Goal: Use online tool/utility: Use online tool/utility

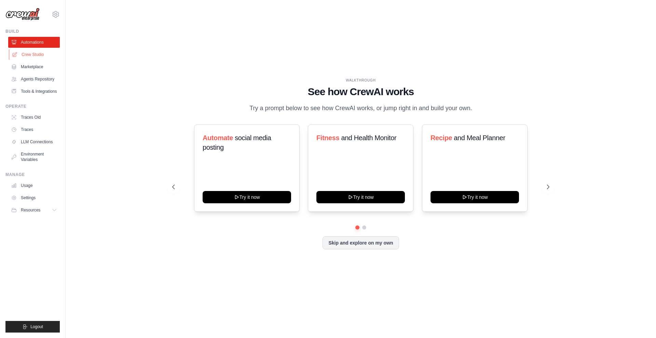
click at [37, 58] on link "Crew Studio" at bounding box center [35, 54] width 52 height 11
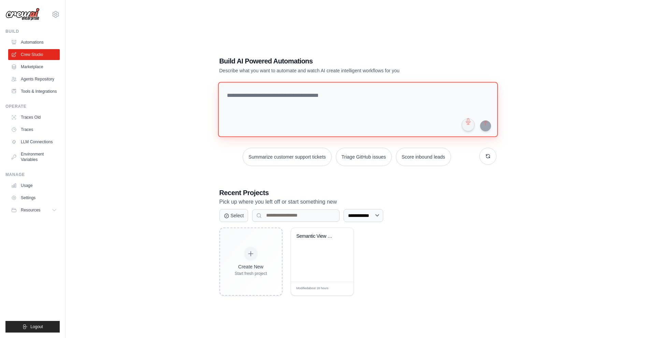
click at [348, 113] on textarea at bounding box center [358, 109] width 280 height 55
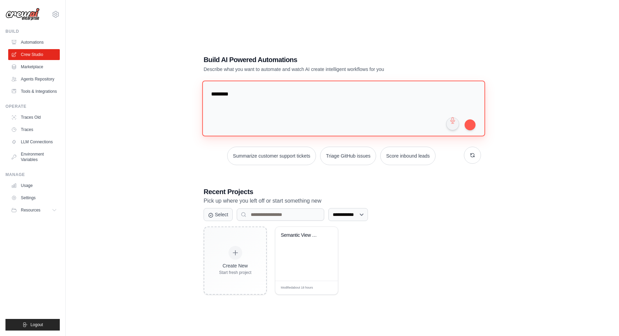
click at [275, 111] on textarea "*******" at bounding box center [343, 109] width 283 height 56
paste textarea "**********"
click at [228, 106] on textarea at bounding box center [343, 109] width 283 height 56
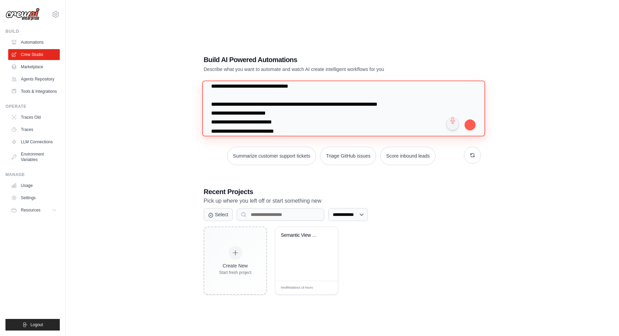
click at [210, 105] on textarea at bounding box center [343, 109] width 283 height 56
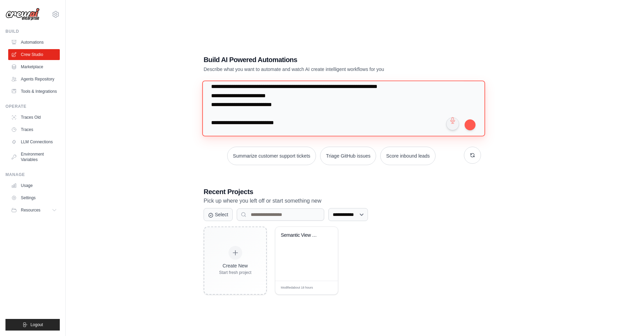
scroll to position [52, 0]
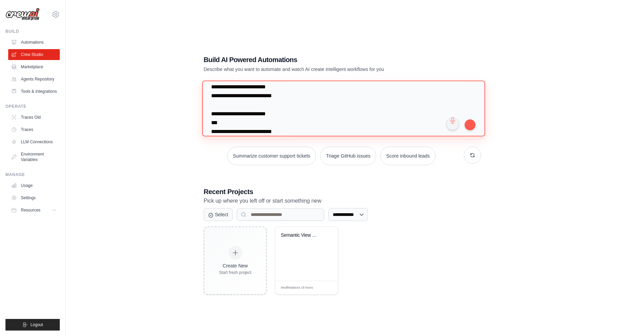
drag, startPoint x: 254, startPoint y: 123, endPoint x: 197, endPoint y: 115, distance: 57.7
click at [197, 115] on div "**********" at bounding box center [342, 175] width 294 height 262
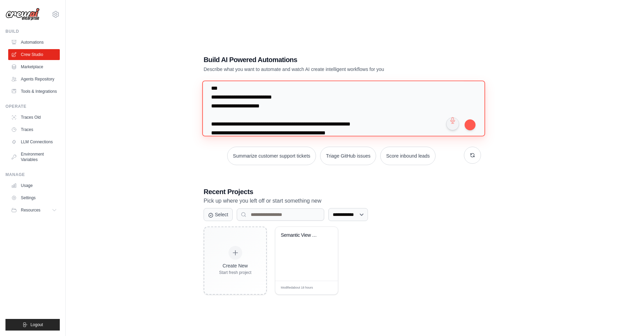
click at [220, 110] on textarea at bounding box center [343, 109] width 283 height 56
drag, startPoint x: 220, startPoint y: 110, endPoint x: 263, endPoint y: 110, distance: 42.3
click at [263, 110] on textarea at bounding box center [343, 109] width 283 height 56
click at [211, 121] on textarea at bounding box center [343, 109] width 283 height 56
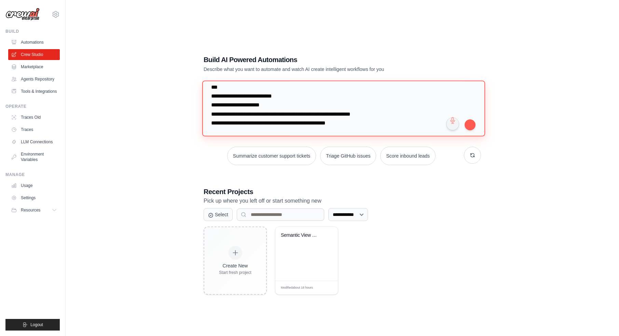
scroll to position [96, 0]
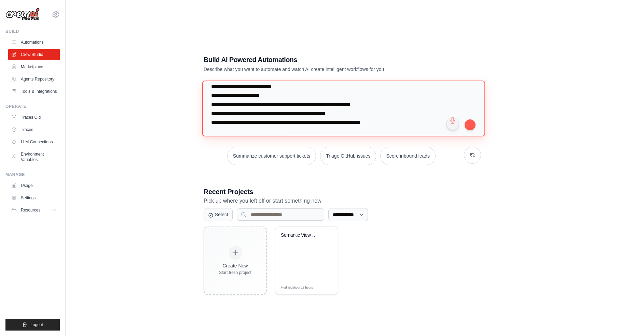
click at [212, 95] on textarea at bounding box center [343, 109] width 283 height 56
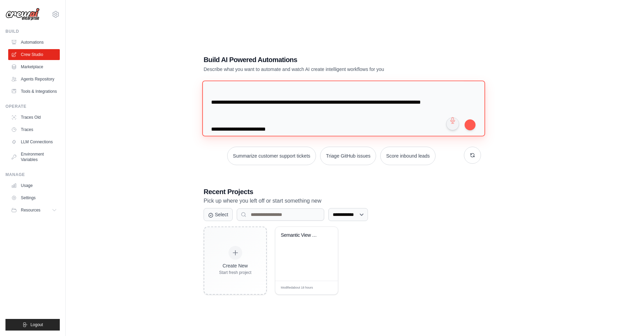
scroll to position [134, 0]
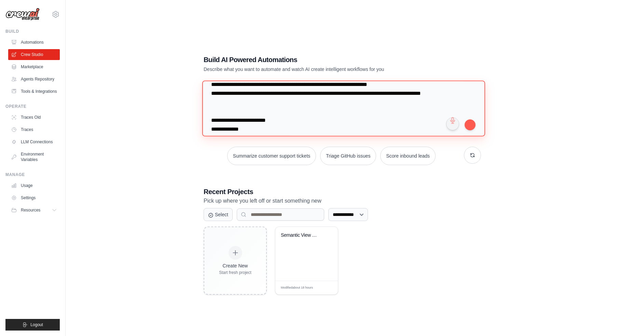
click at [225, 122] on textarea at bounding box center [343, 109] width 283 height 56
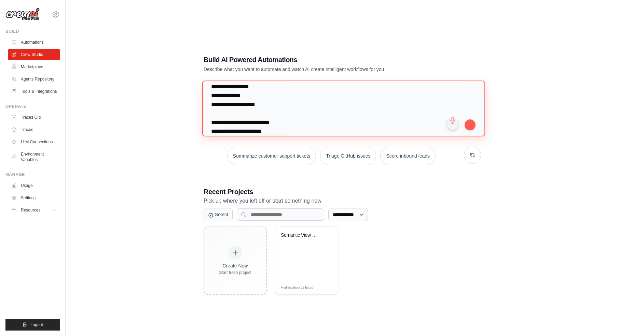
scroll to position [201, 0]
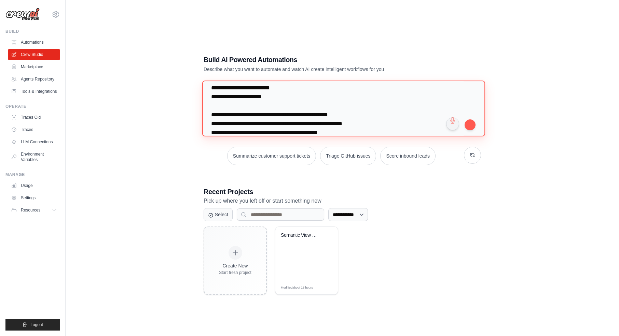
click at [212, 111] on textarea at bounding box center [343, 109] width 283 height 56
click at [210, 125] on textarea at bounding box center [343, 109] width 283 height 56
click at [210, 106] on textarea at bounding box center [343, 109] width 283 height 56
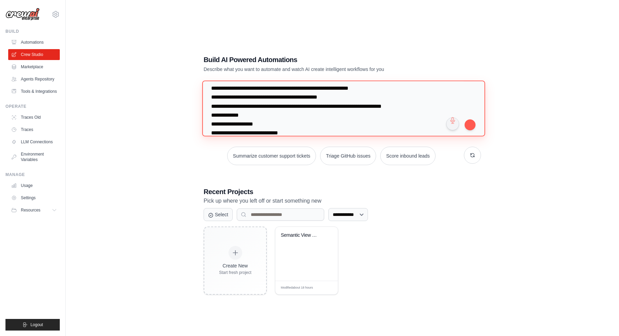
click at [209, 107] on textarea at bounding box center [343, 109] width 283 height 56
click at [234, 107] on textarea at bounding box center [343, 109] width 283 height 56
drag, startPoint x: 234, startPoint y: 107, endPoint x: 348, endPoint y: 109, distance: 114.1
click at [348, 109] on textarea at bounding box center [343, 109] width 283 height 56
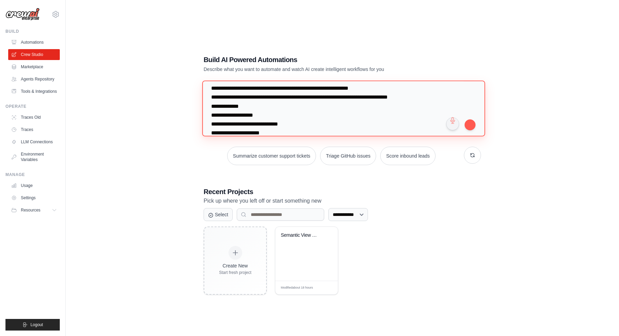
click at [421, 109] on textarea at bounding box center [343, 109] width 283 height 56
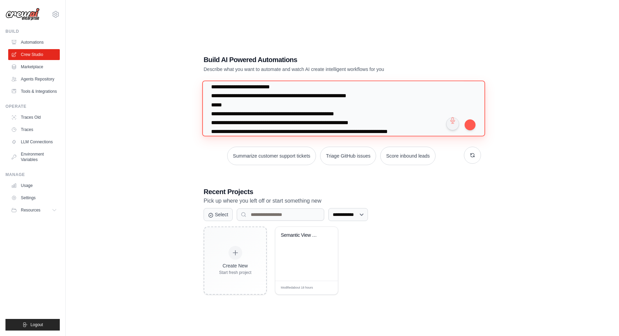
scroll to position [168, 0]
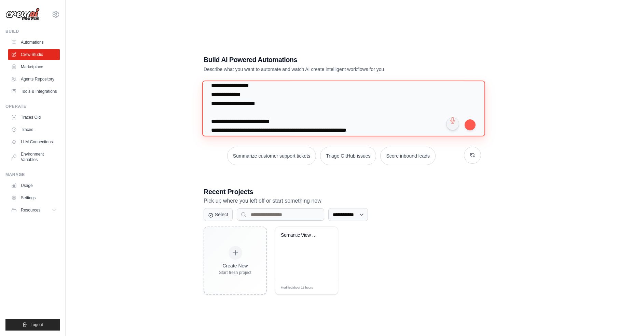
click at [242, 89] on textarea at bounding box center [343, 109] width 283 height 56
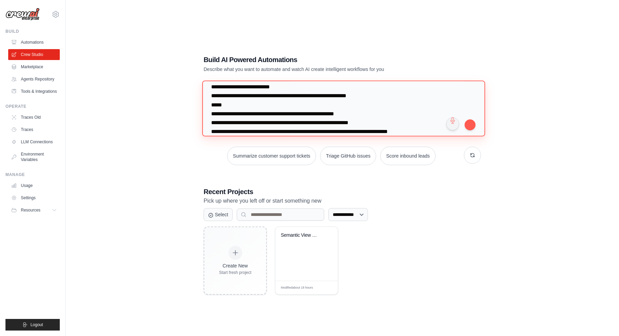
scroll to position [236, 0]
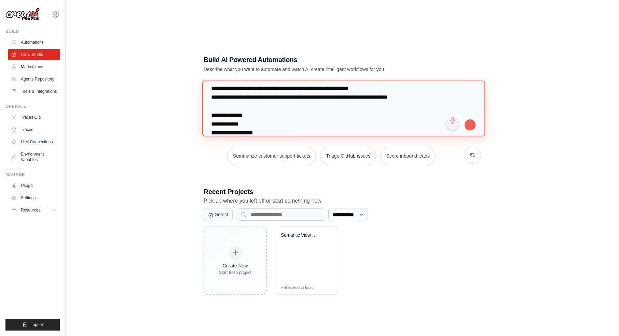
drag, startPoint x: 262, startPoint y: 123, endPoint x: 212, endPoint y: 122, distance: 50.2
click at [212, 122] on textarea at bounding box center [343, 109] width 283 height 56
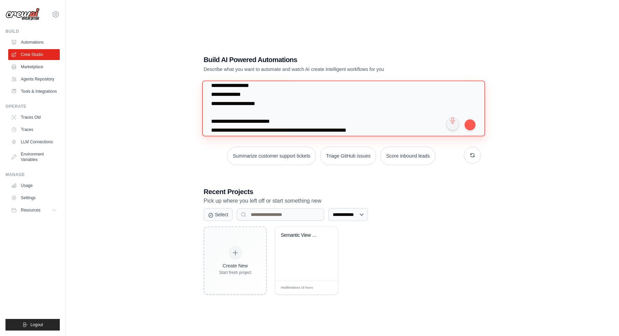
scroll to position [202, 0]
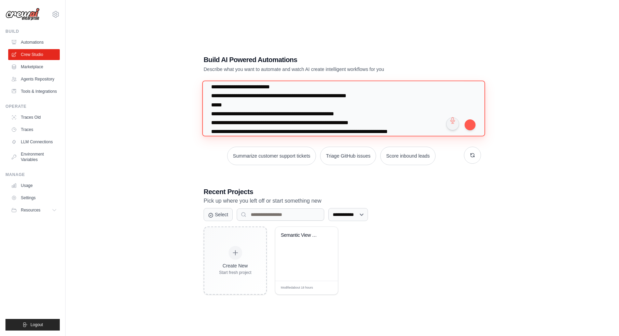
click at [236, 89] on textarea at bounding box center [343, 109] width 283 height 56
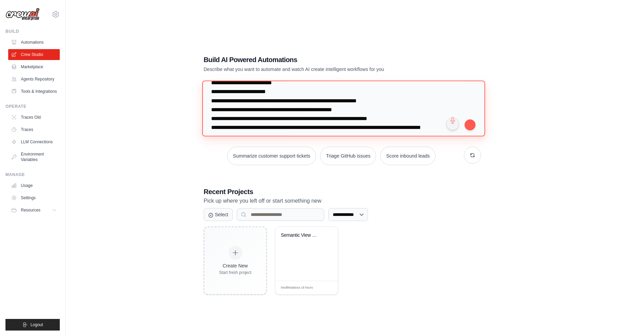
scroll to position [66, 0]
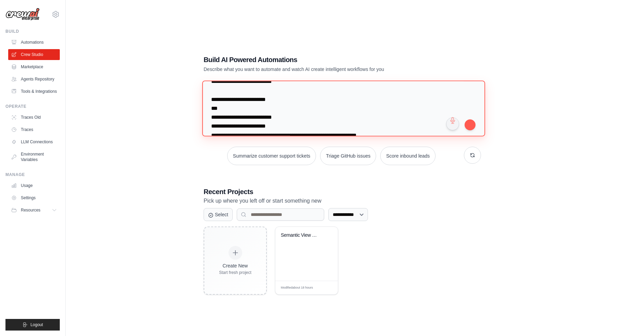
click at [232, 108] on textarea at bounding box center [343, 109] width 283 height 56
drag, startPoint x: 211, startPoint y: 117, endPoint x: 216, endPoint y: 103, distance: 15.3
click at [216, 103] on textarea at bounding box center [343, 109] width 283 height 56
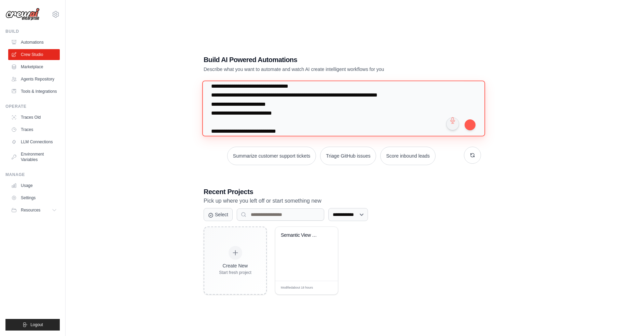
scroll to position [0, 0]
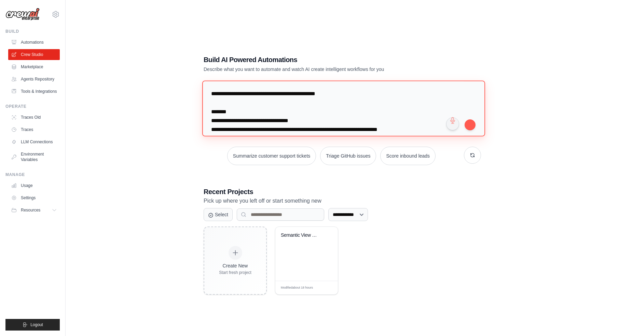
click at [211, 131] on textarea at bounding box center [343, 109] width 283 height 56
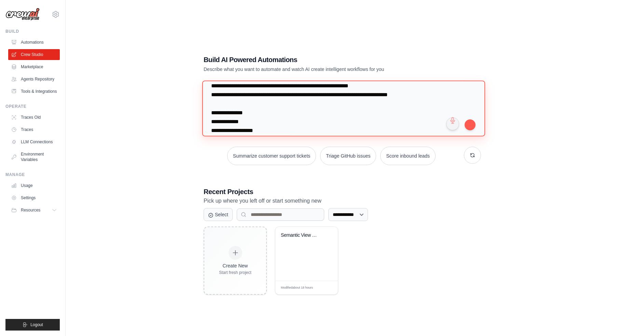
scroll to position [264, 0]
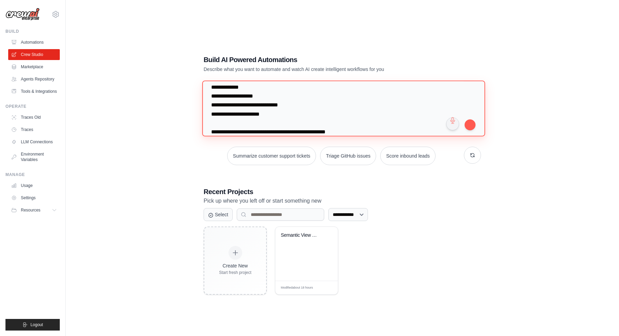
click at [211, 116] on textarea at bounding box center [343, 109] width 283 height 56
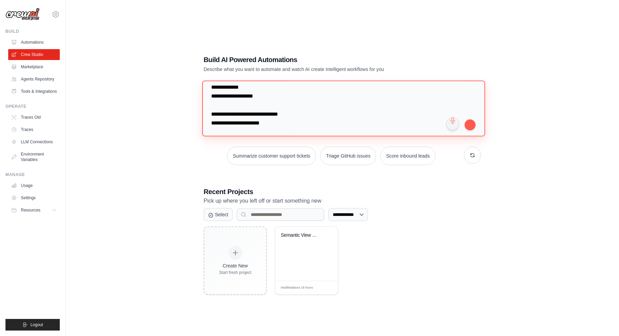
scroll to position [298, 0]
click at [212, 101] on textarea at bounding box center [343, 109] width 283 height 56
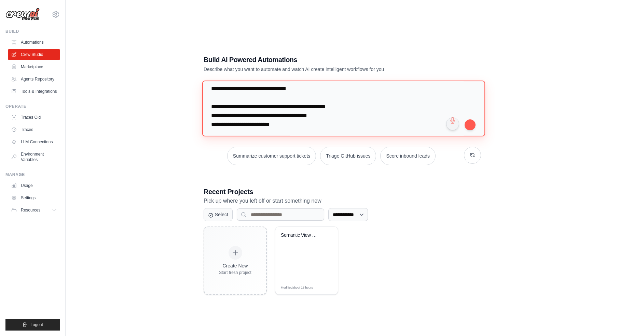
click at [308, 96] on textarea at bounding box center [343, 109] width 283 height 56
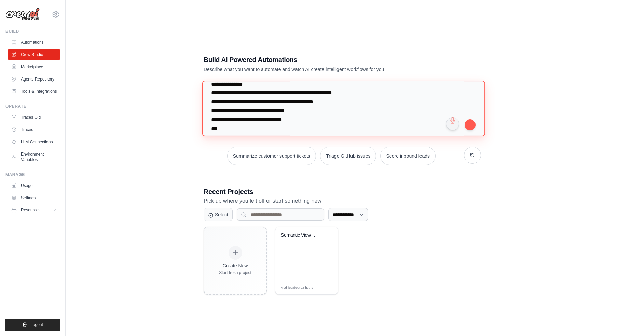
scroll to position [286, 0]
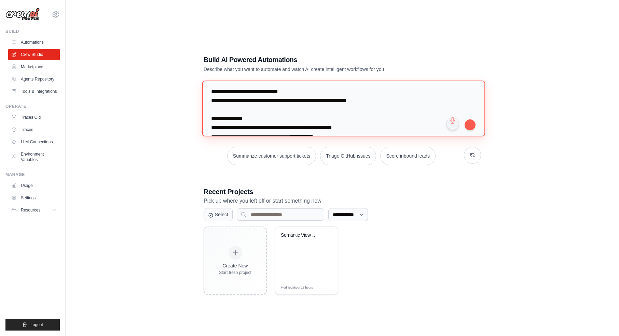
click at [213, 126] on textarea at bounding box center [343, 109] width 283 height 56
drag, startPoint x: 213, startPoint y: 126, endPoint x: 236, endPoint y: 127, distance: 22.5
click at [236, 127] on textarea at bounding box center [343, 109] width 283 height 56
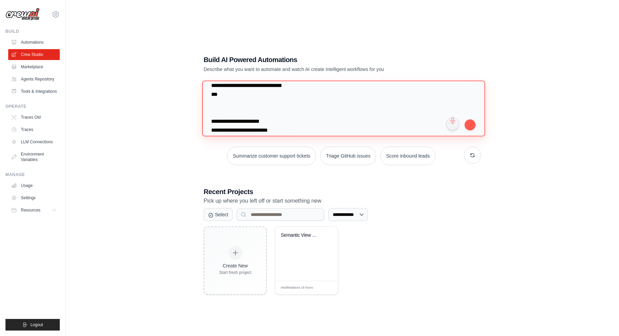
scroll to position [389, 0]
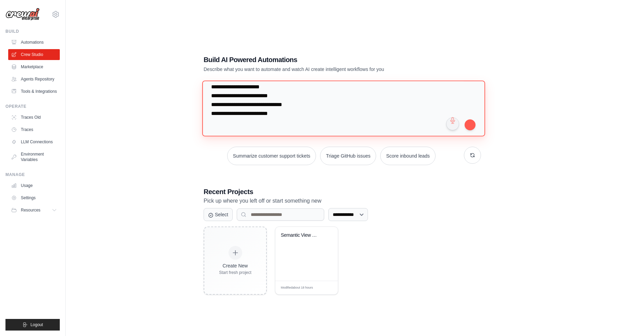
click at [222, 96] on textarea at bounding box center [343, 109] width 283 height 56
drag, startPoint x: 222, startPoint y: 96, endPoint x: 265, endPoint y: 97, distance: 43.0
click at [265, 97] on textarea at bounding box center [343, 109] width 283 height 56
click at [298, 114] on textarea at bounding box center [343, 109] width 283 height 56
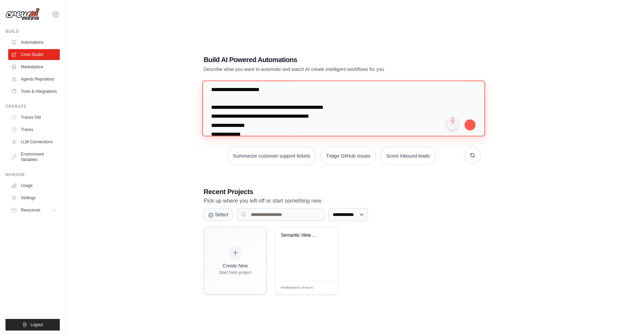
click at [210, 100] on textarea at bounding box center [343, 109] width 283 height 56
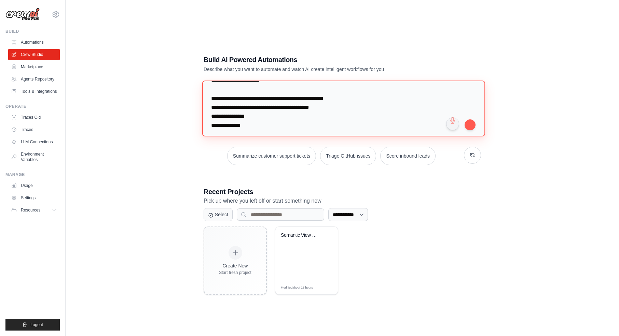
scroll to position [448, 0]
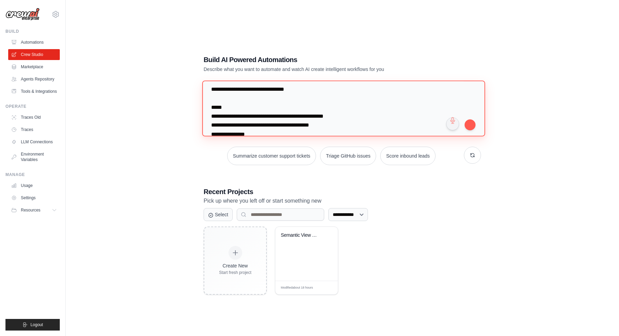
click at [247, 100] on textarea at bounding box center [343, 109] width 283 height 56
click at [309, 96] on textarea at bounding box center [343, 109] width 283 height 56
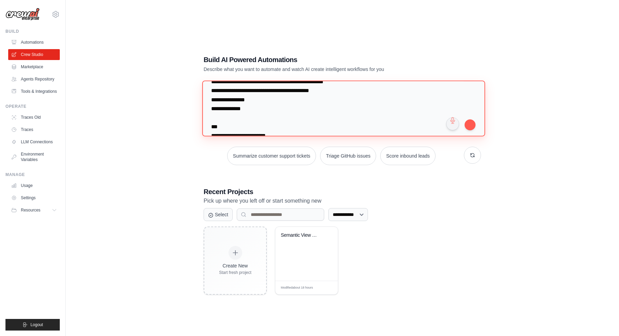
click at [327, 101] on textarea at bounding box center [343, 109] width 283 height 56
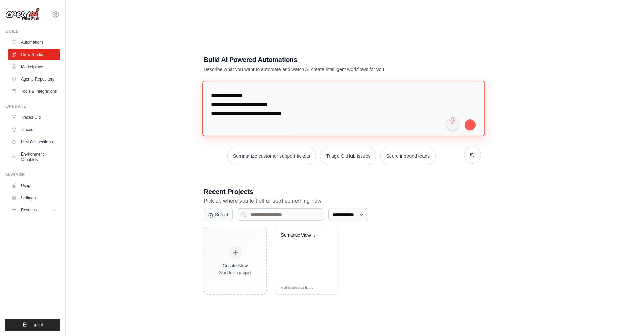
scroll to position [346, 0]
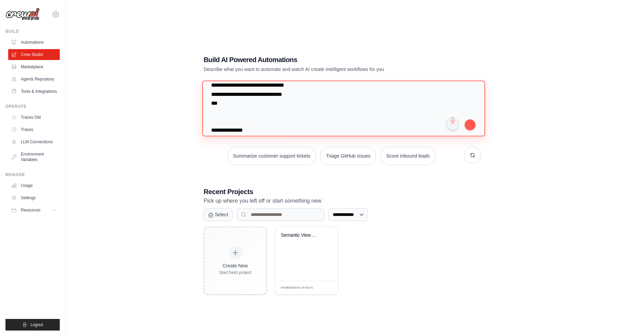
click at [228, 97] on textarea at bounding box center [343, 109] width 283 height 56
click at [229, 102] on textarea at bounding box center [343, 109] width 283 height 56
drag, startPoint x: 335, startPoint y: 107, endPoint x: 203, endPoint y: 96, distance: 132.3
click at [203, 96] on textarea at bounding box center [343, 109] width 283 height 56
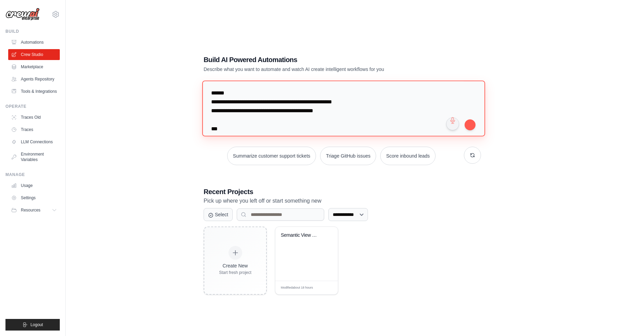
scroll to position [278, 0]
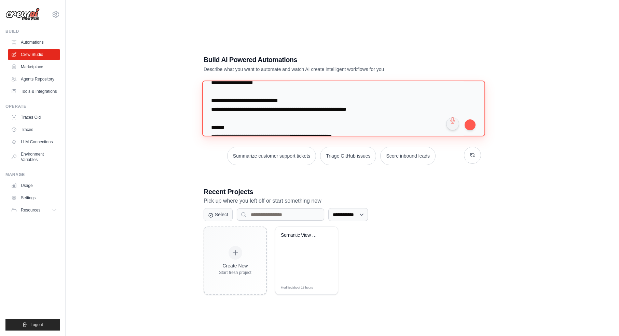
click at [246, 108] on textarea at bounding box center [343, 109] width 283 height 56
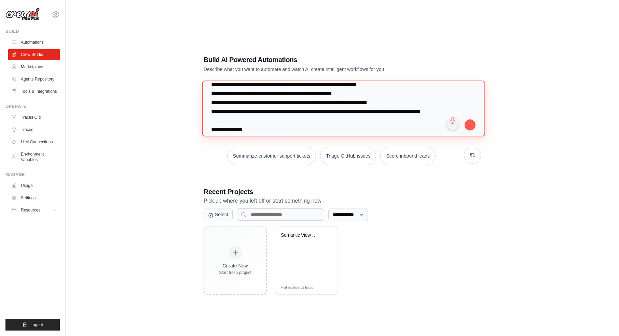
scroll to position [73, 0]
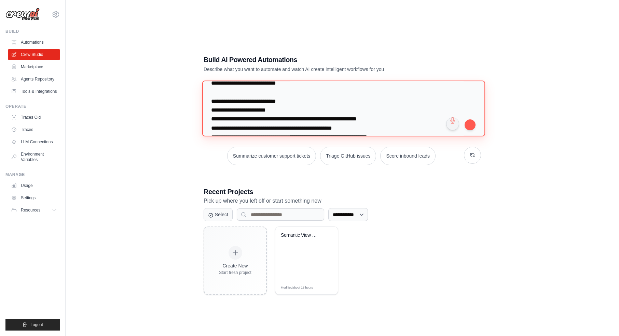
click at [301, 102] on textarea at bounding box center [343, 109] width 283 height 56
click at [383, 121] on textarea at bounding box center [343, 109] width 283 height 56
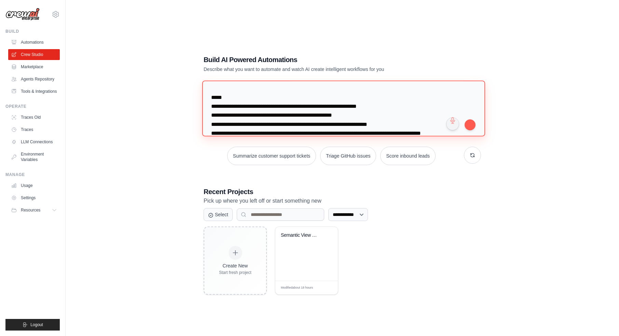
scroll to position [146, 0]
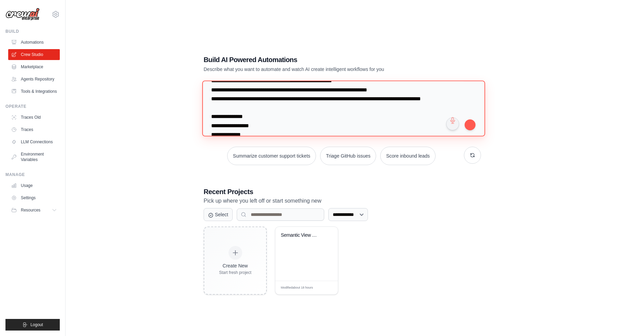
drag, startPoint x: 211, startPoint y: 102, endPoint x: 223, endPoint y: 106, distance: 12.7
click at [223, 106] on textarea at bounding box center [343, 109] width 283 height 56
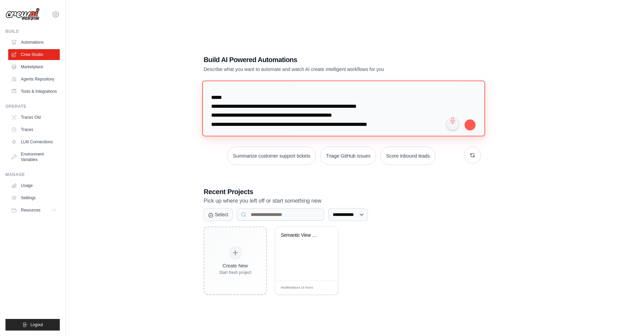
scroll to position [78, 0]
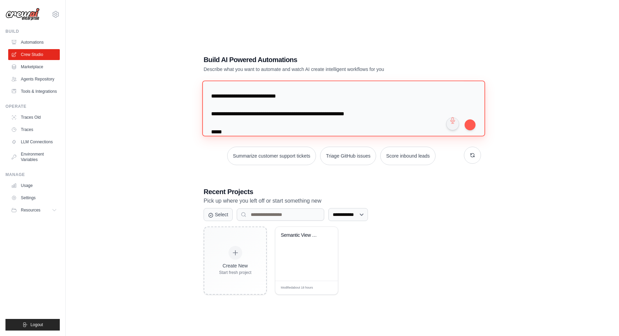
click at [254, 98] on textarea at bounding box center [343, 109] width 283 height 56
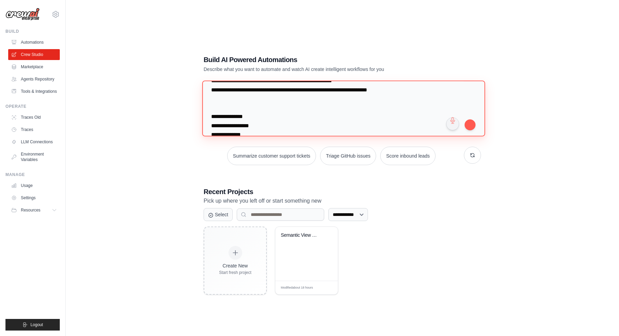
scroll to position [180, 0]
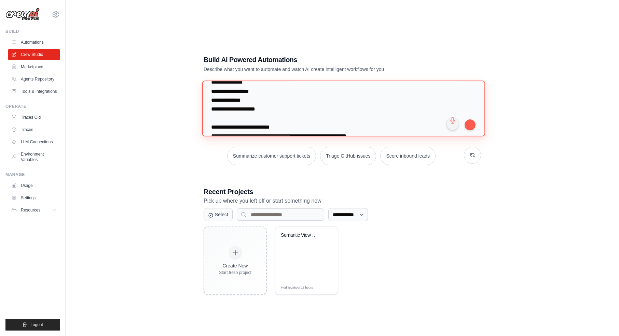
click at [254, 93] on textarea at bounding box center [343, 109] width 283 height 56
click at [252, 104] on textarea at bounding box center [343, 109] width 283 height 56
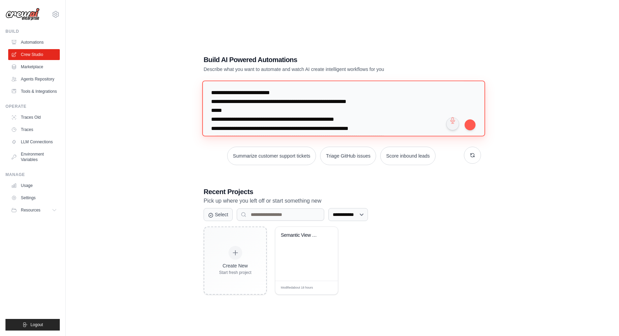
click at [265, 92] on textarea at bounding box center [343, 109] width 283 height 56
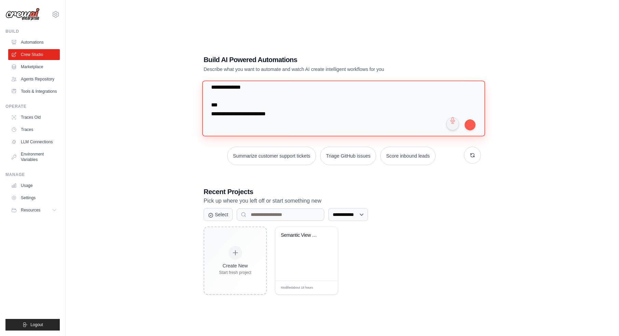
scroll to position [488, 0]
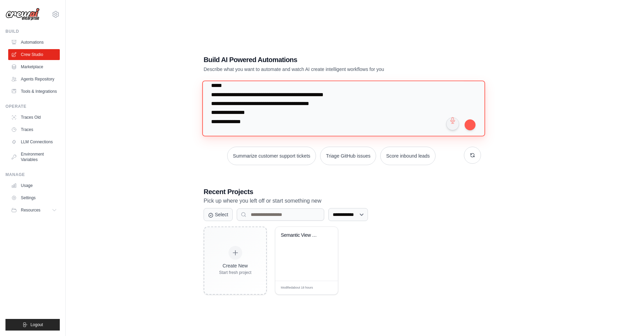
drag, startPoint x: 251, startPoint y: 122, endPoint x: 202, endPoint y: 113, distance: 49.6
click at [202, 113] on textarea at bounding box center [343, 109] width 283 height 56
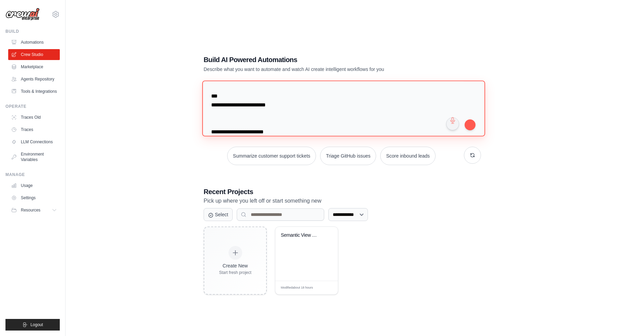
drag, startPoint x: 280, startPoint y: 112, endPoint x: 203, endPoint y: 97, distance: 78.9
click at [203, 97] on textarea at bounding box center [343, 109] width 283 height 56
click at [289, 104] on textarea at bounding box center [343, 109] width 283 height 56
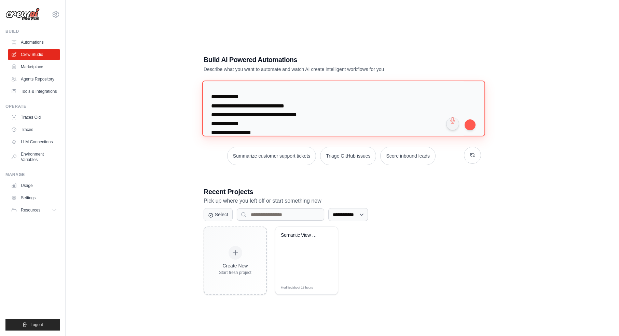
click at [259, 98] on textarea at bounding box center [343, 109] width 283 height 56
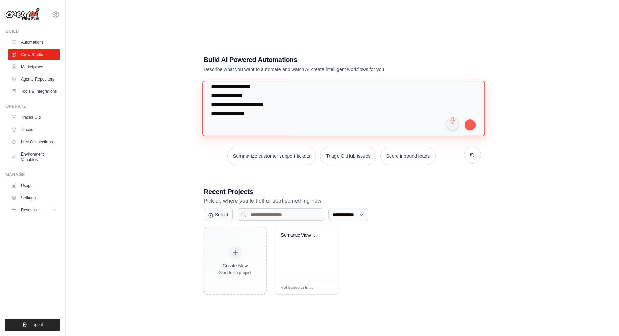
scroll to position [620, 0]
drag, startPoint x: 265, startPoint y: 100, endPoint x: 208, endPoint y: 99, distance: 57.0
click at [208, 99] on textarea at bounding box center [343, 109] width 283 height 56
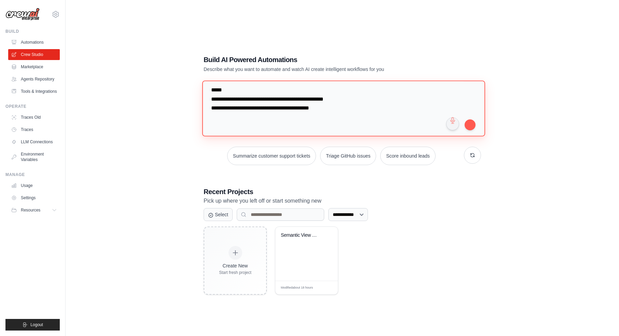
scroll to position [517, 0]
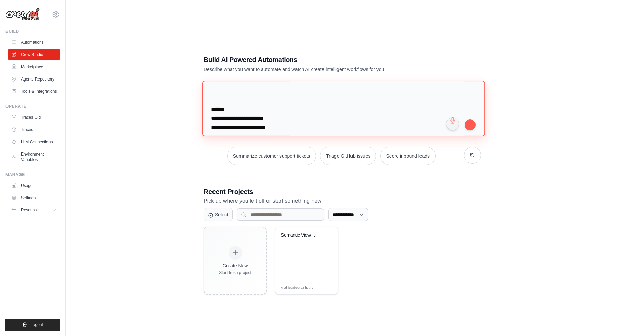
click at [284, 99] on textarea at bounding box center [343, 109] width 283 height 56
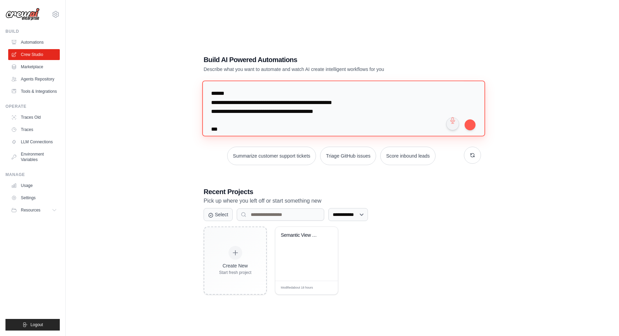
scroll to position [372, 0]
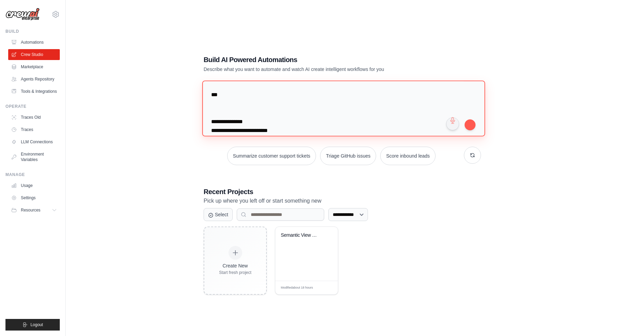
click at [262, 109] on textarea at bounding box center [343, 109] width 283 height 56
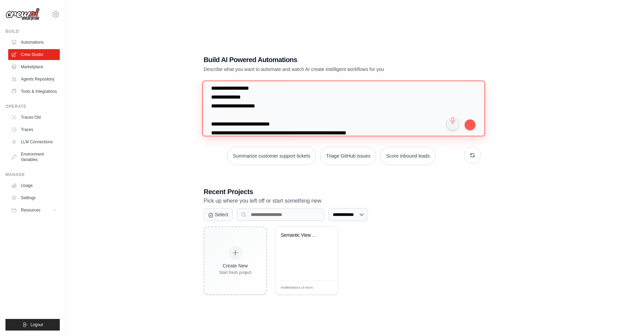
click at [262, 90] on textarea at bounding box center [343, 109] width 283 height 56
type textarea "**********"
